Goal: Check status: Check status

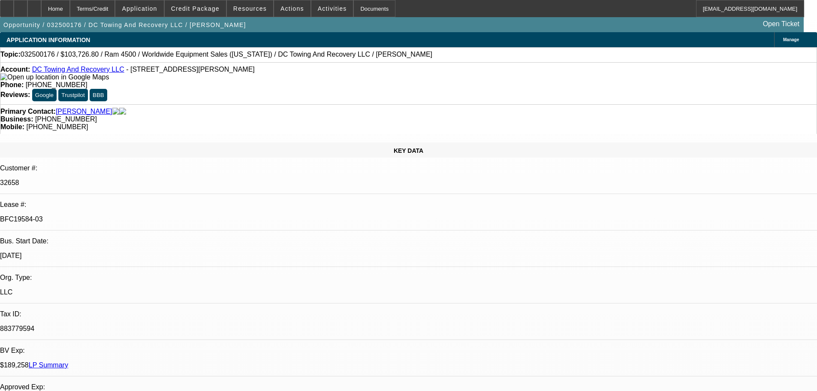
select select "0.1"
select select "2"
select select "0.1"
select select "4"
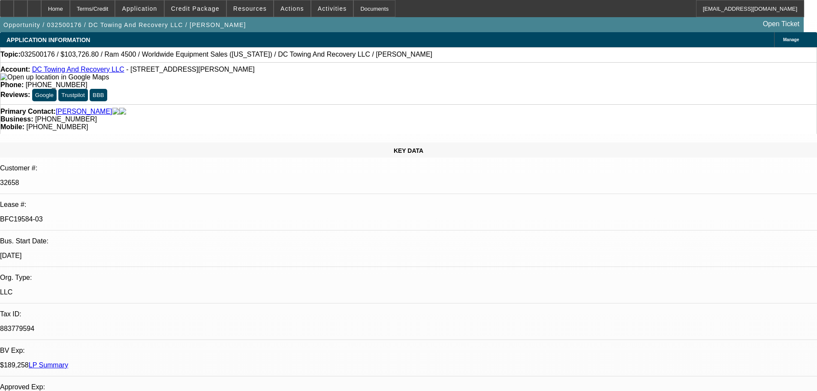
select select "0.15"
select select "2"
select select "0.1"
select select "4"
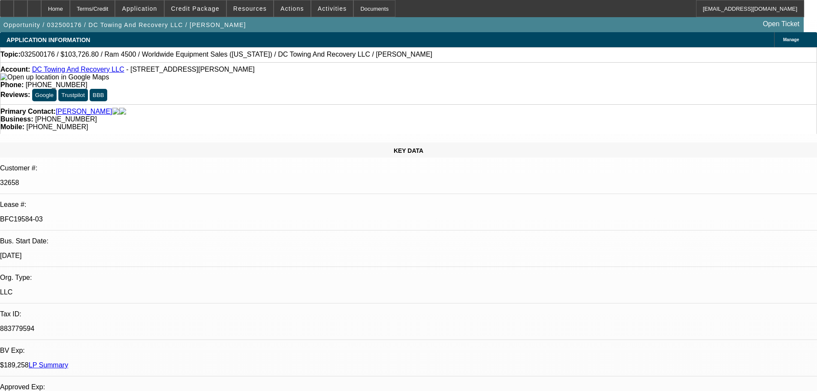
select select "0.15"
select select "2"
select select "0.1"
select select "4"
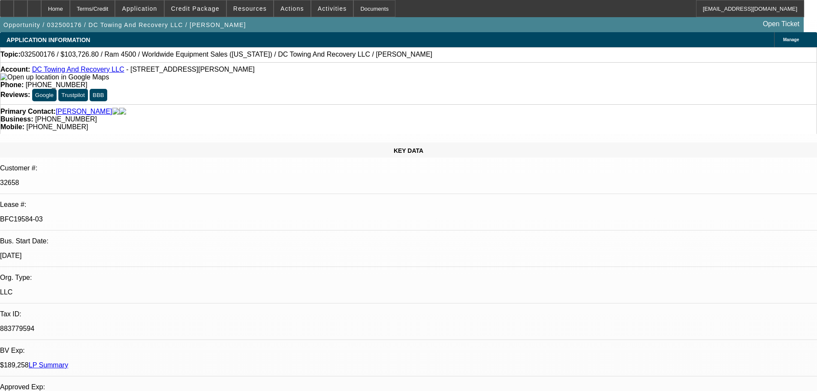
select select "0.1"
select select "2"
select select "0.1"
select select "4"
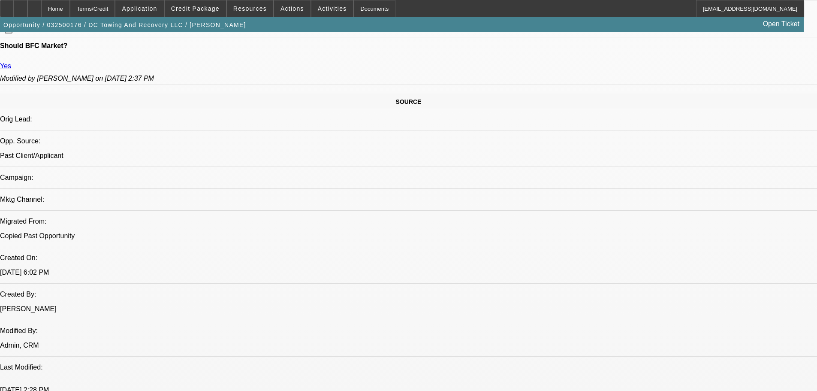
scroll to position [558, 0]
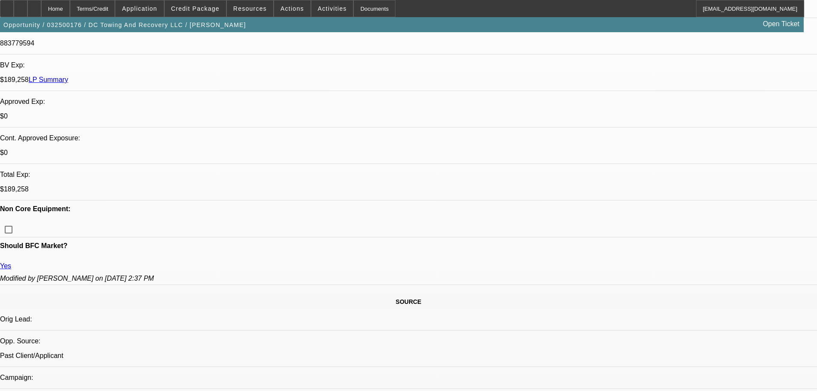
scroll to position [0, 0]
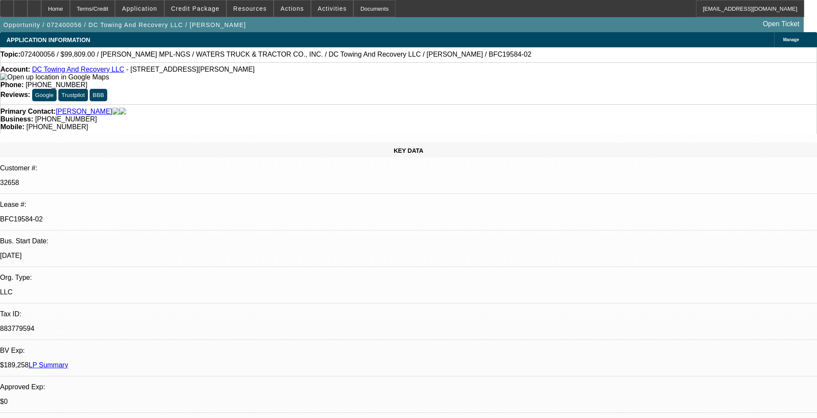
select select "0"
select select "2"
select select "0.1"
select select "4"
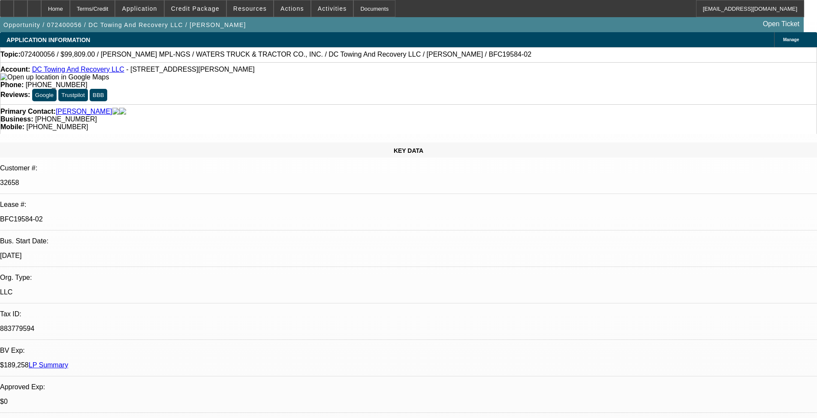
select select "0"
select select "2"
select select "0.1"
select select "4"
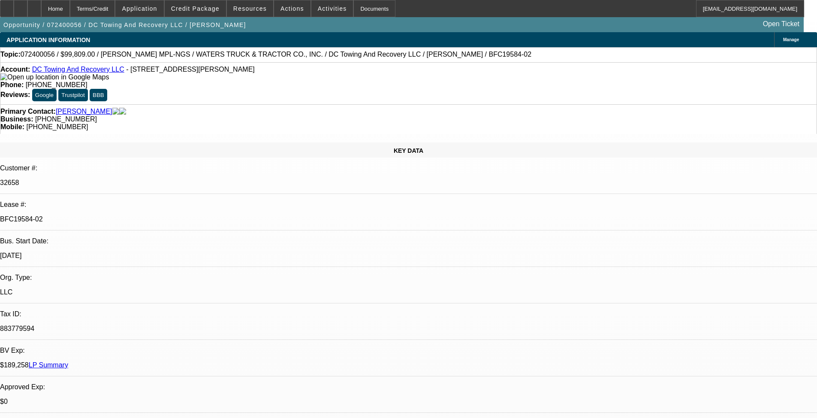
select select "0"
select select "2"
select select "0.1"
select select "4"
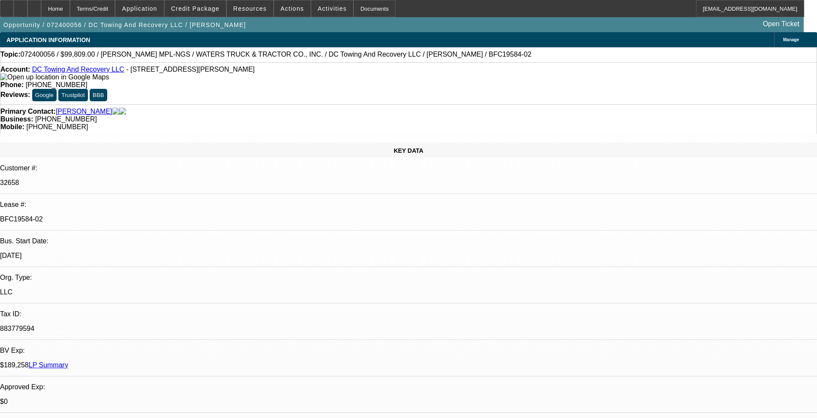
select select "0"
select select "6"
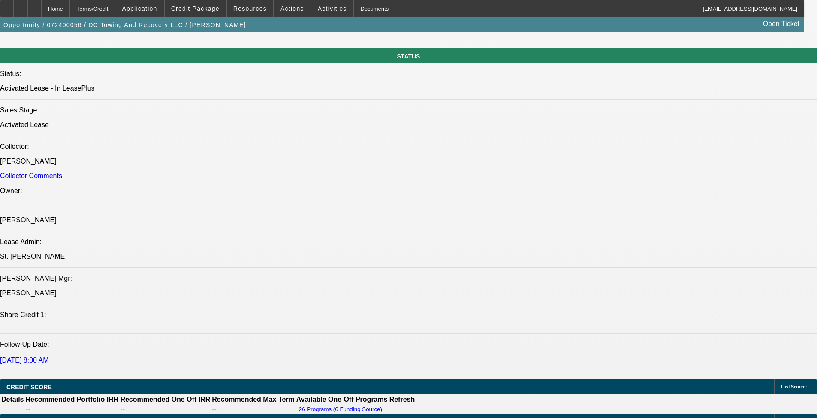
scroll to position [986, 0]
